Goal: Register for event/course

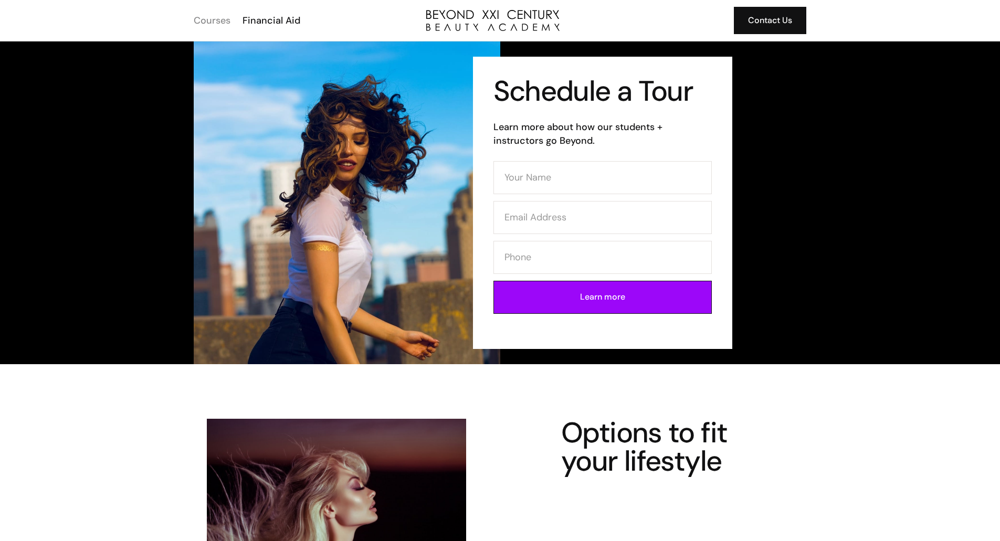
click at [229, 25] on div "Courses" at bounding box center [212, 21] width 37 height 14
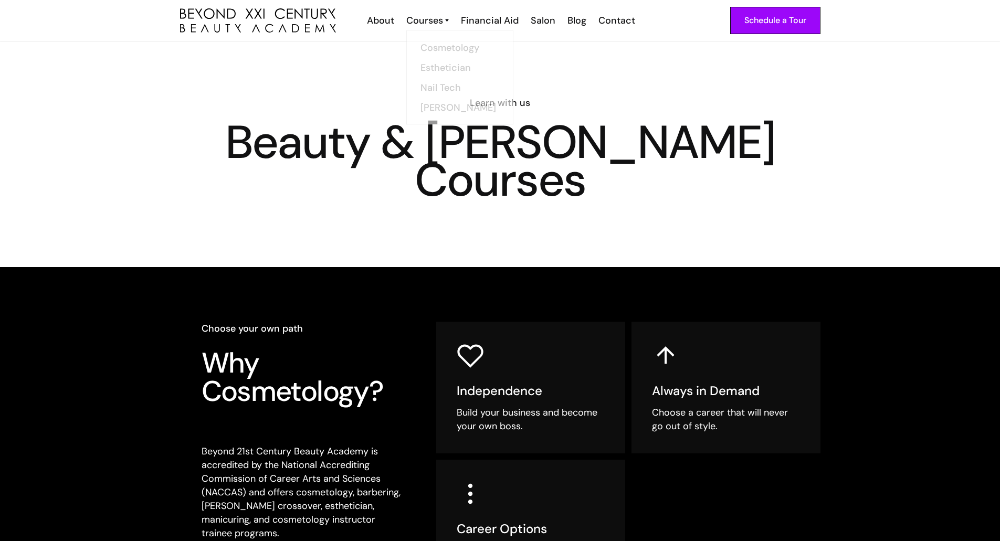
click at [445, 20] on link "Courses" at bounding box center [427, 21] width 43 height 14
click at [444, 20] on link "Courses" at bounding box center [427, 21] width 43 height 14
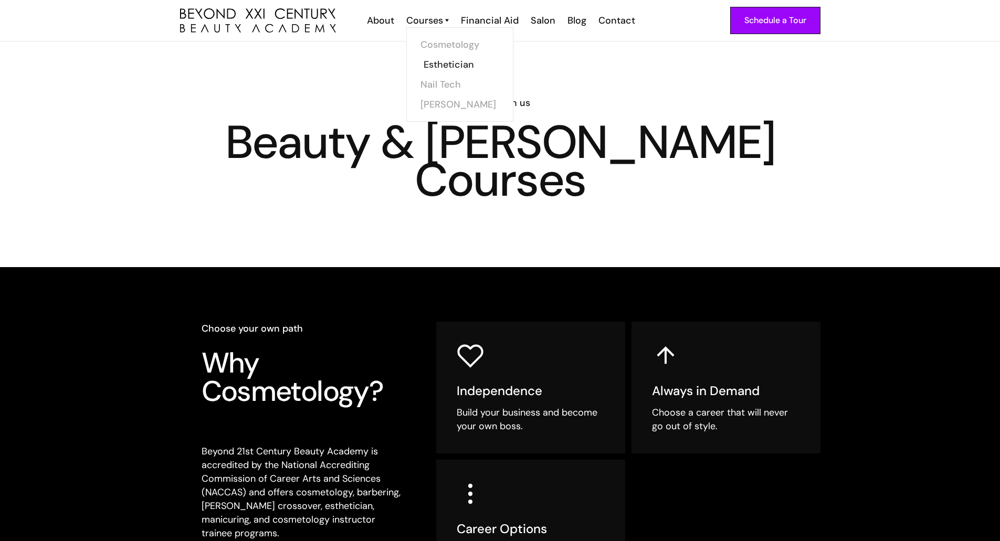
click at [444, 61] on link "Esthetician" at bounding box center [463, 65] width 79 height 20
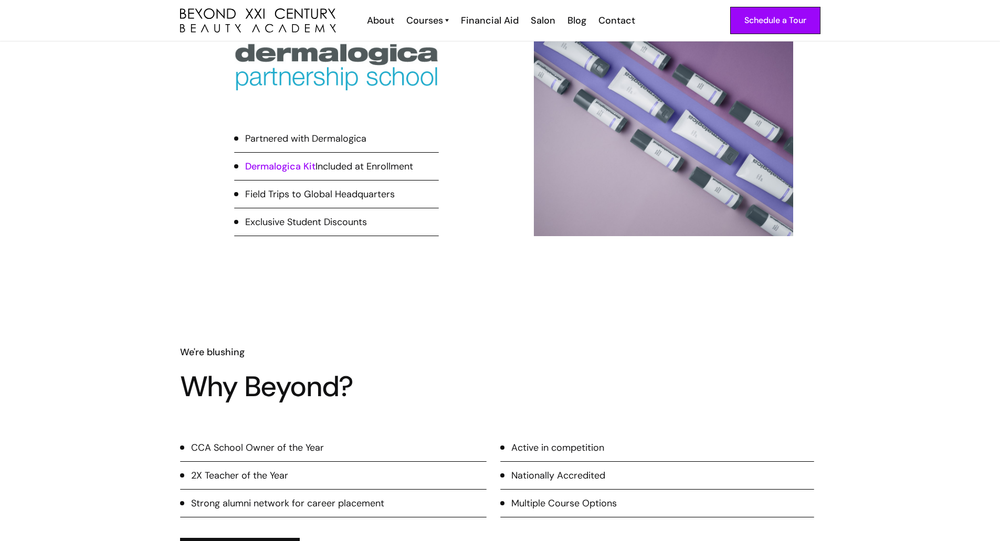
scroll to position [315, 0]
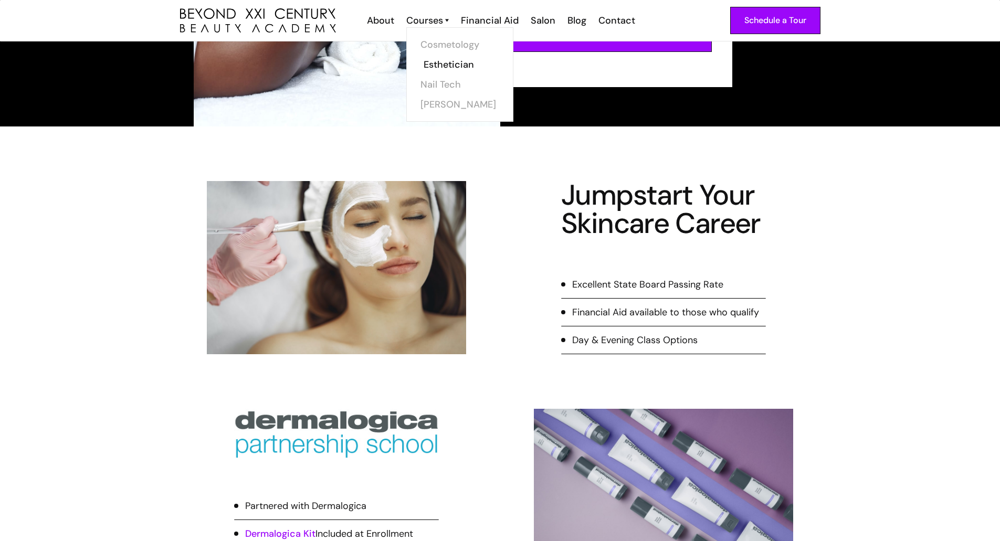
click at [450, 61] on link "Esthetician" at bounding box center [463, 65] width 79 height 20
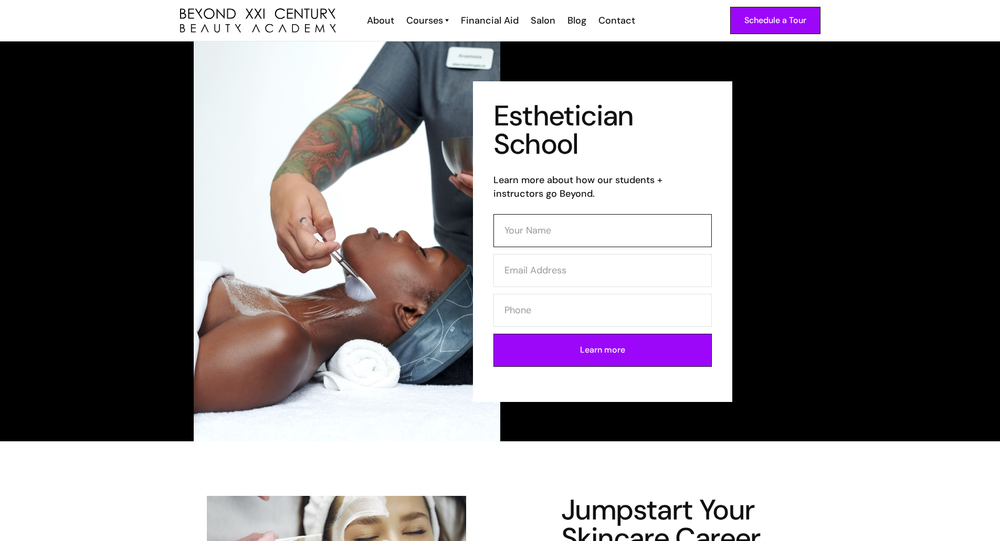
click at [582, 234] on input "Contact Form (Esthi)" at bounding box center [602, 230] width 218 height 33
type input "Natasha Alkhoutoff"
type input "nalkhoutoff@yahoo.com"
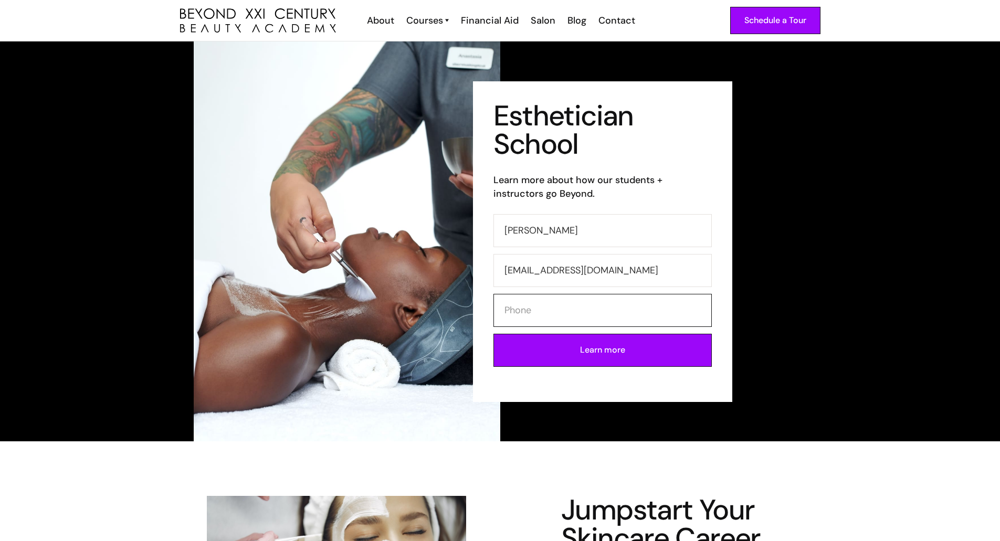
type input "5627140271"
click at [765, 22] on div "Schedule a Tour" at bounding box center [775, 21] width 62 height 14
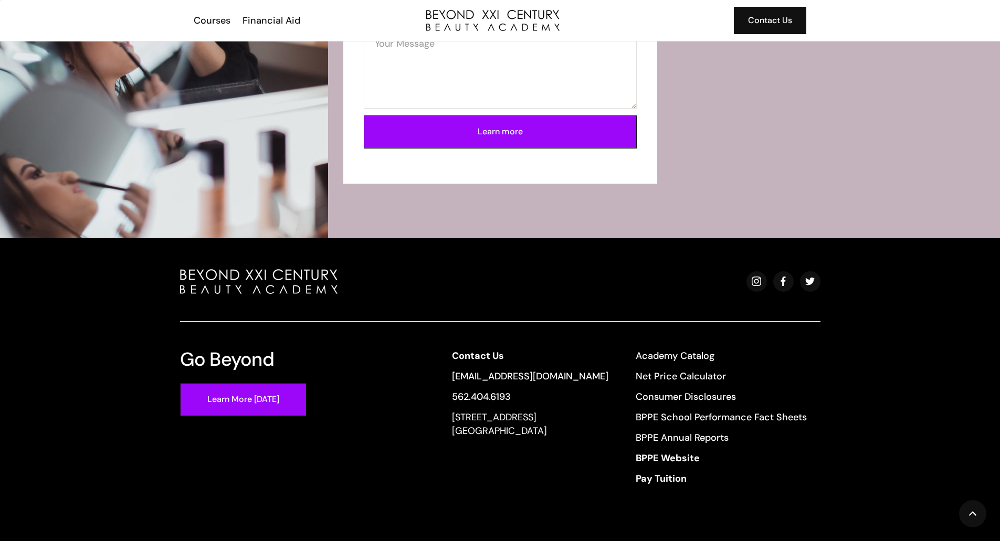
scroll to position [1942, 0]
